Goal: Submit feedback/report problem

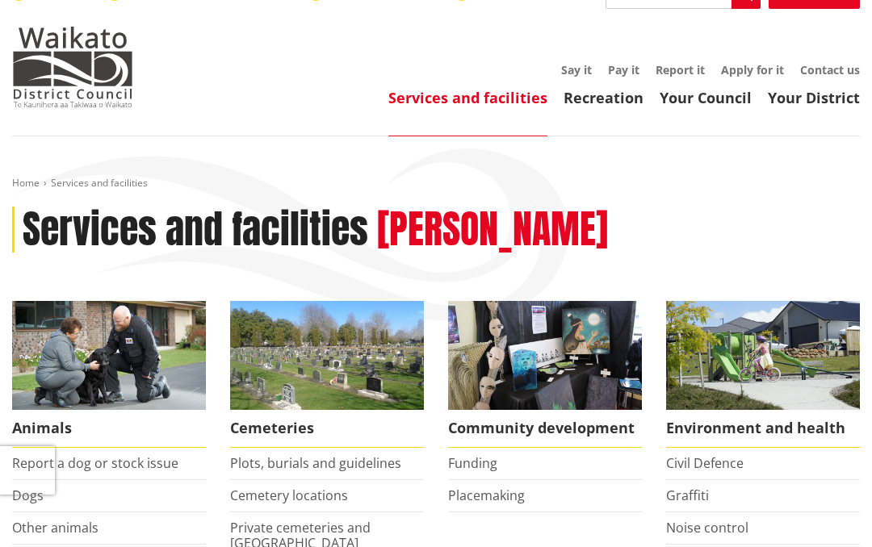
scroll to position [80, 0]
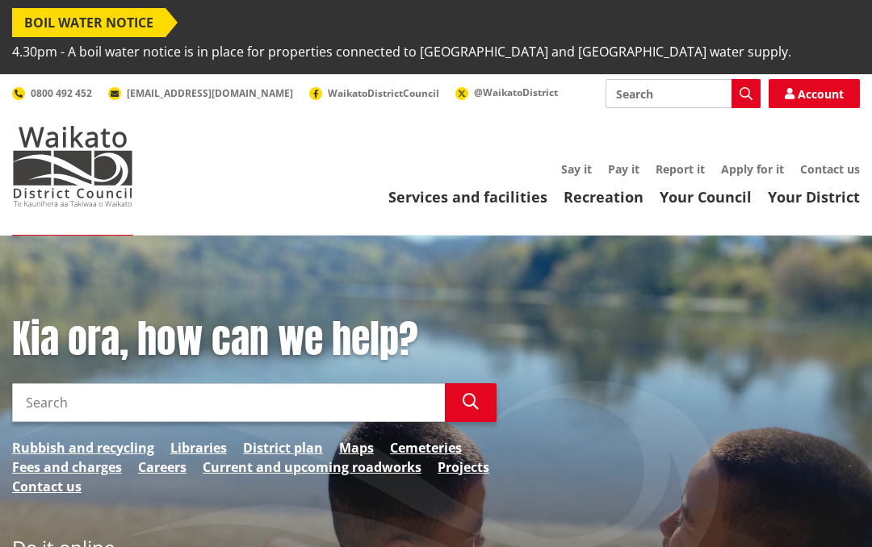
click at [811, 187] on link "Your District" at bounding box center [814, 196] width 92 height 19
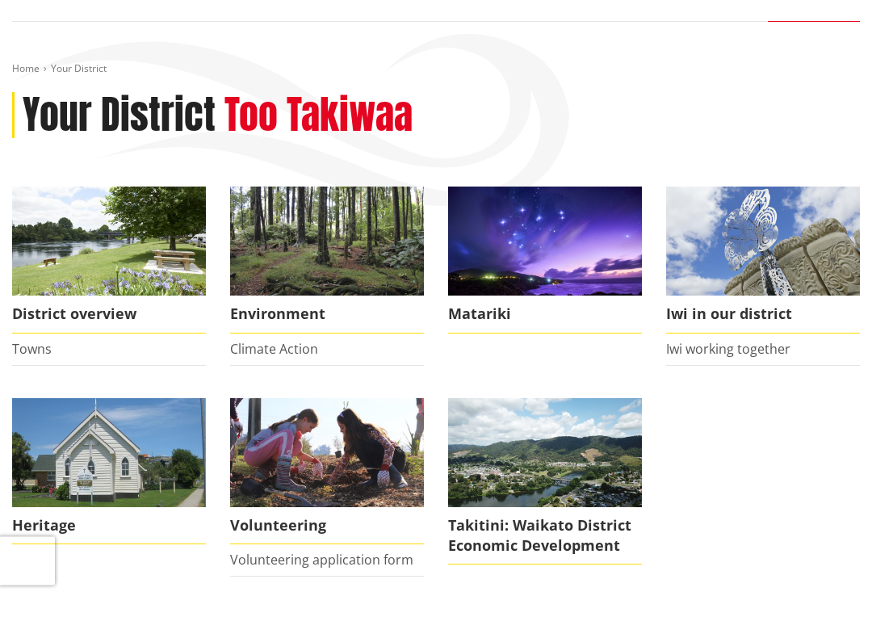
scroll to position [109, 0]
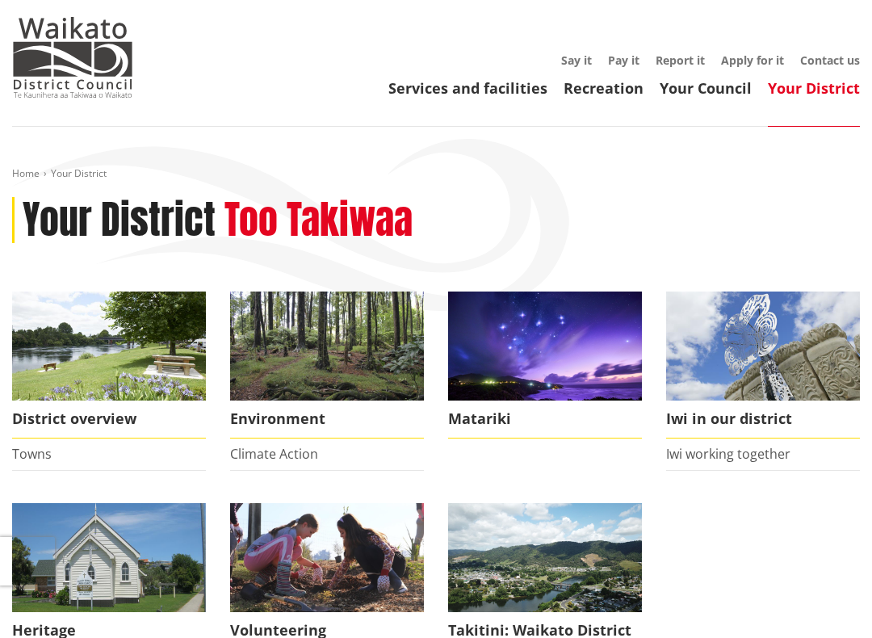
click at [110, 401] on span "District overview" at bounding box center [109, 419] width 194 height 37
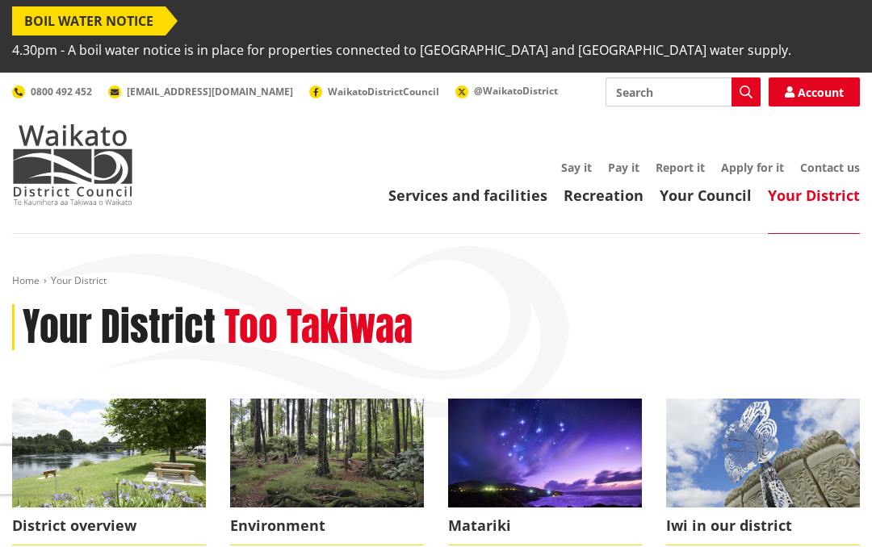
scroll to position [0, 0]
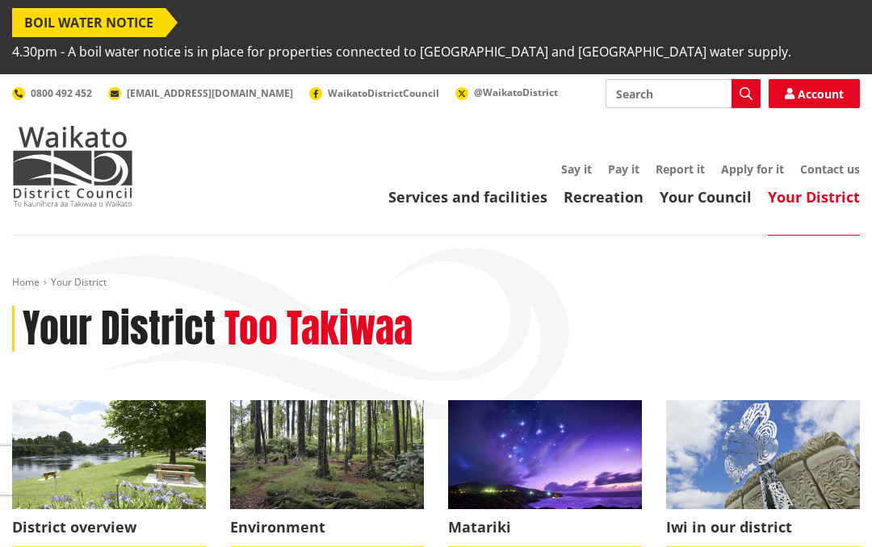
click at [679, 161] on link "Report it" at bounding box center [680, 168] width 49 height 15
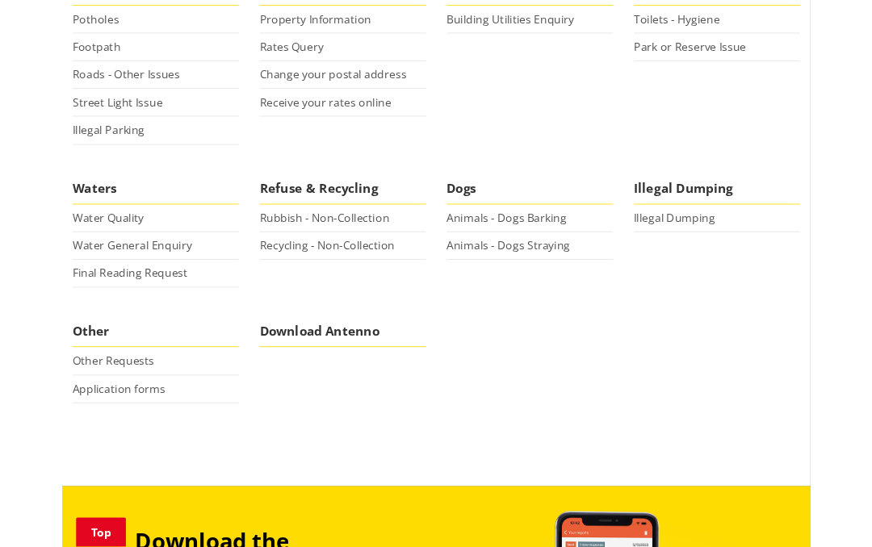
scroll to position [574, 0]
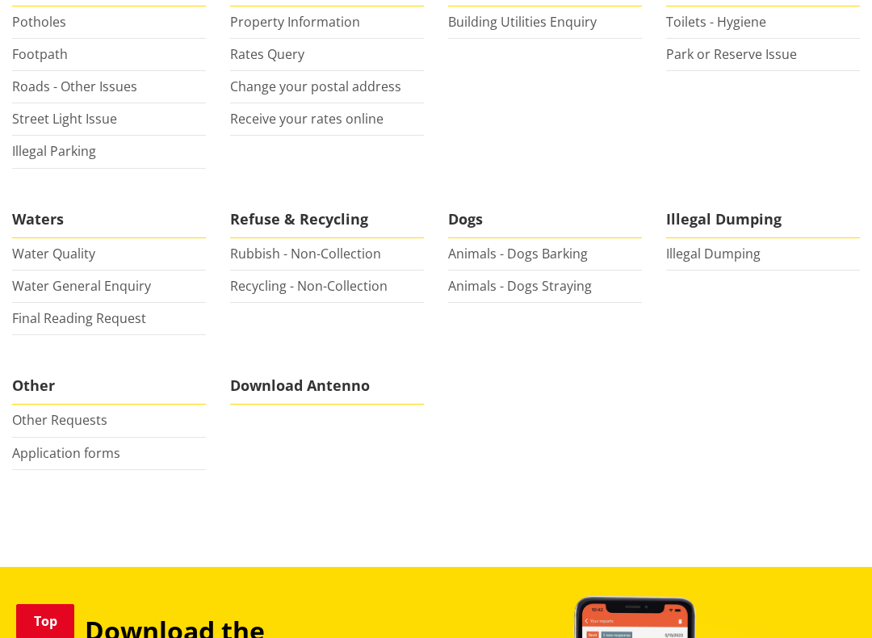
click at [733, 245] on link "Illegal Dumping" at bounding box center [713, 254] width 94 height 18
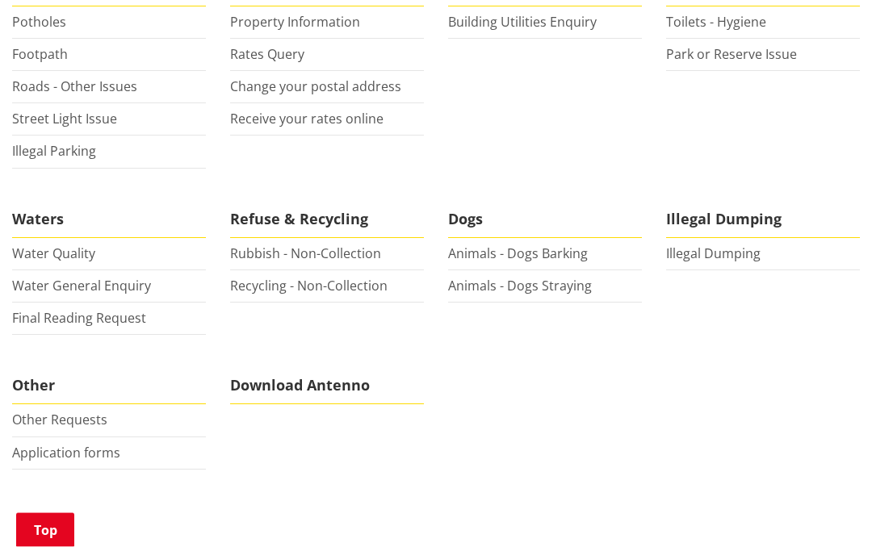
scroll to position [619, 0]
